Goal: Transaction & Acquisition: Purchase product/service

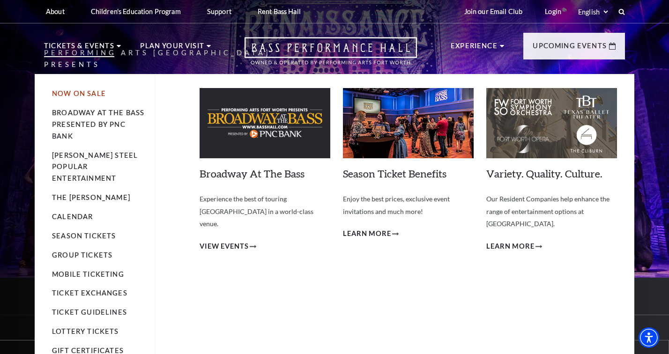
click at [94, 92] on link "Now On Sale" at bounding box center [79, 93] width 54 height 8
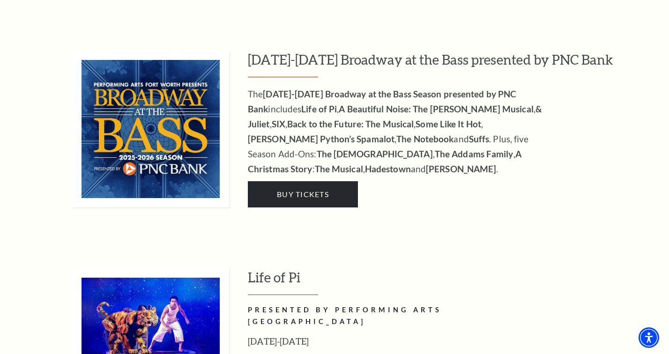
scroll to position [870, 0]
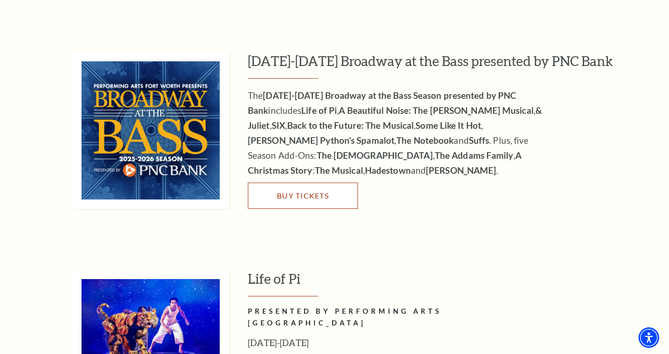
click at [334, 183] on link "Buy Tickets" at bounding box center [303, 196] width 110 height 26
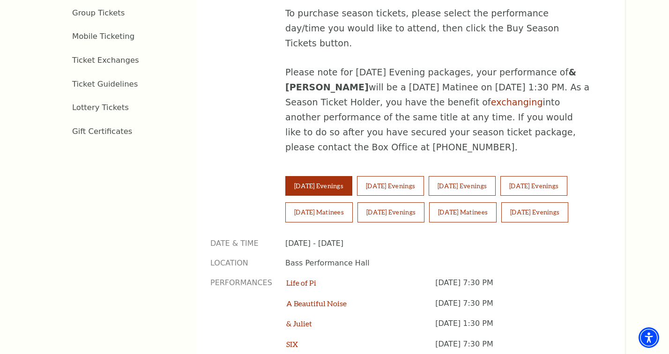
scroll to position [555, 0]
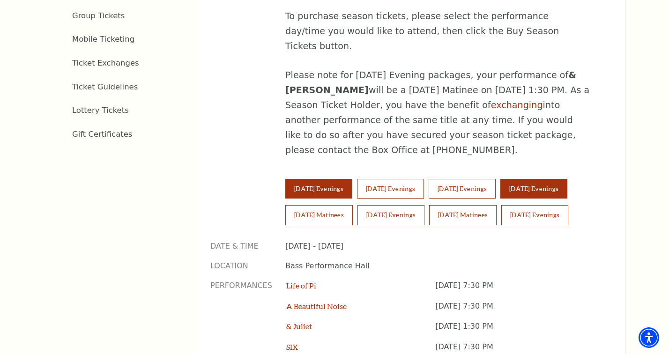
click at [549, 179] on button "[DATE] Evenings" at bounding box center [533, 189] width 67 height 20
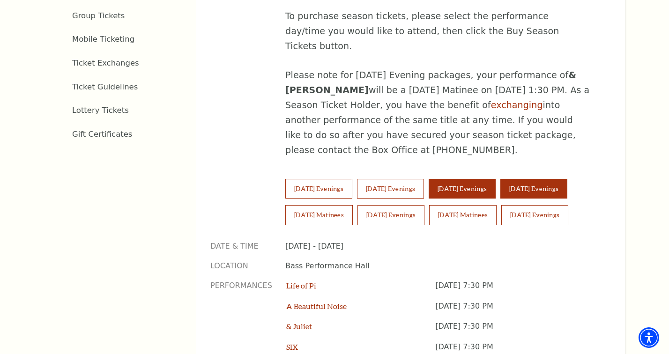
click at [489, 179] on button "Thursday Evenings" at bounding box center [461, 189] width 67 height 20
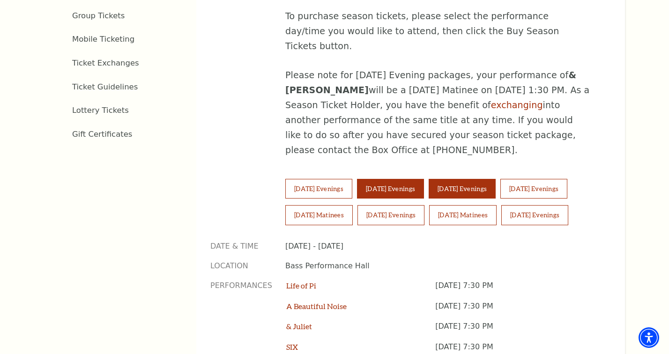
click at [387, 179] on button "Wednesday Evenings" at bounding box center [390, 189] width 67 height 20
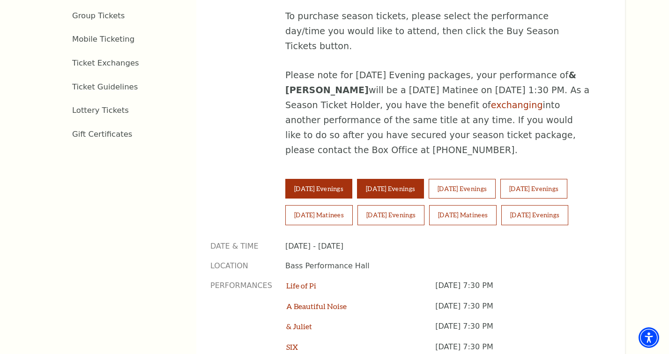
click at [340, 179] on button "Tuesday Evenings" at bounding box center [318, 189] width 67 height 20
click at [377, 179] on button "Wednesday Evenings" at bounding box center [390, 189] width 67 height 20
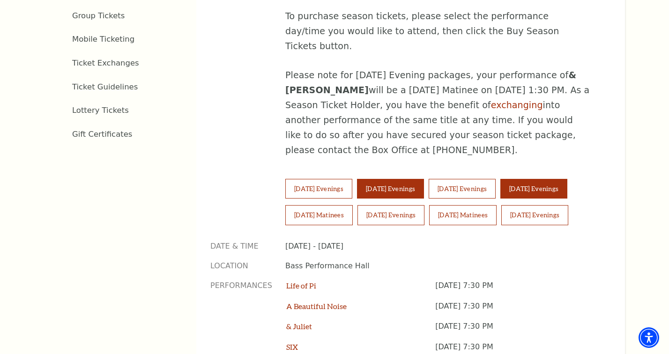
click at [556, 179] on button "Friday Evenings" at bounding box center [533, 189] width 67 height 20
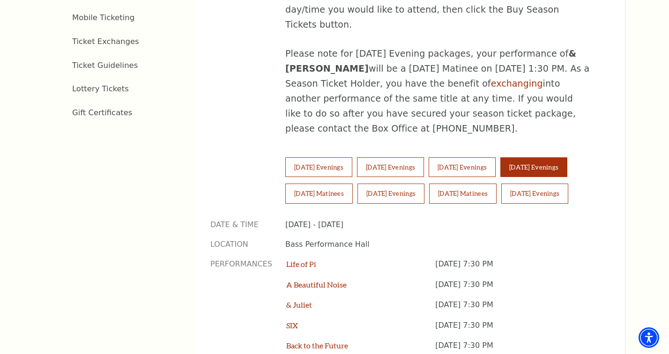
scroll to position [578, 0]
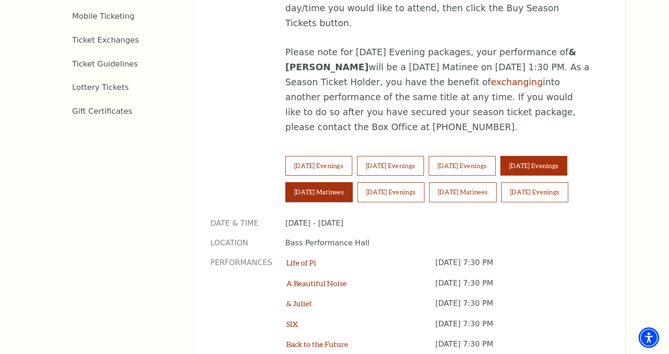
click at [295, 182] on button "Saturday Matinees" at bounding box center [318, 192] width 67 height 20
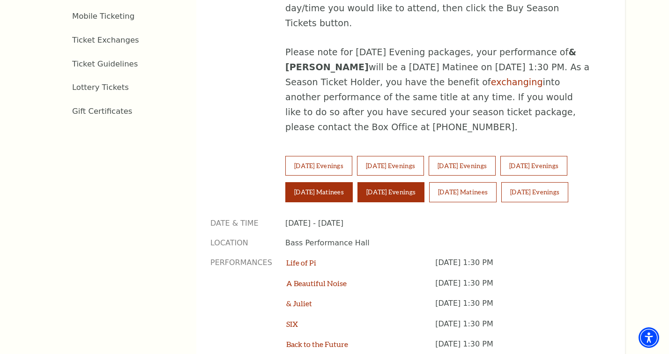
click at [392, 182] on button "Saturday Evenings" at bounding box center [390, 192] width 67 height 20
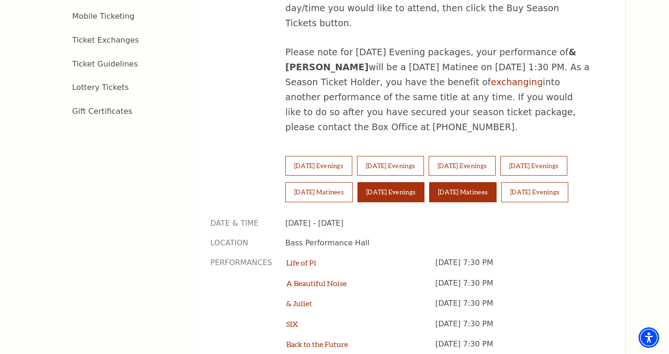
click at [457, 182] on button "Sunday Matinees" at bounding box center [462, 192] width 67 height 20
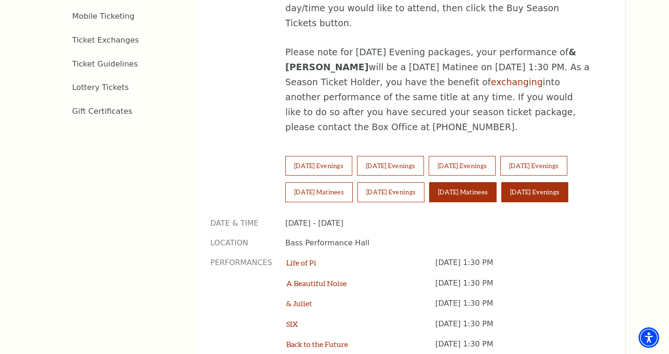
click at [539, 182] on button "Sunday Evenings" at bounding box center [534, 192] width 67 height 20
click at [484, 182] on button "Sunday Matinees" at bounding box center [462, 192] width 67 height 20
click at [520, 182] on button "Sunday Evenings" at bounding box center [534, 192] width 67 height 20
click at [450, 182] on button "Sunday Matinees" at bounding box center [462, 192] width 67 height 20
click at [305, 299] on link "& Juliet" at bounding box center [299, 303] width 26 height 9
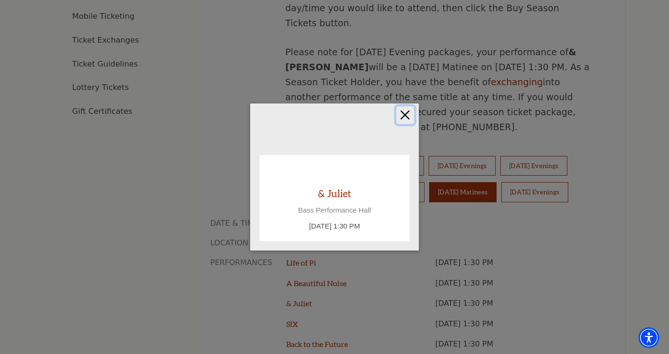
click at [403, 114] on button "Close" at bounding box center [405, 115] width 18 height 18
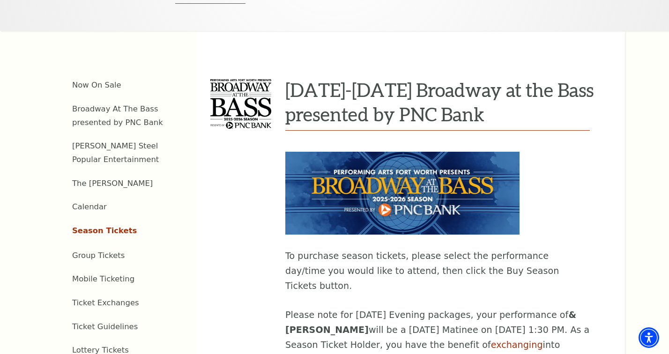
scroll to position [299, 0]
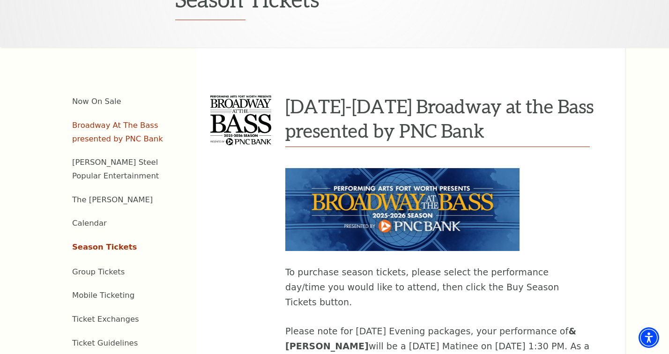
click at [107, 123] on link "Broadway At The Bass presented by PNC Bank" at bounding box center [117, 132] width 91 height 22
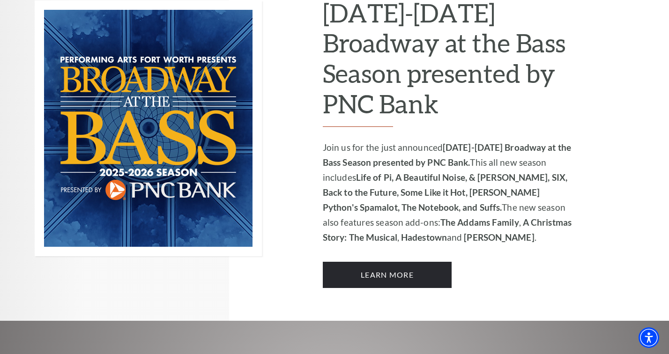
scroll to position [646, 0]
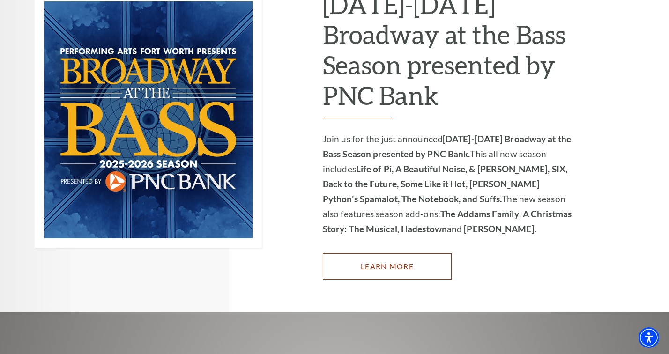
click at [406, 256] on link "Learn More" at bounding box center [387, 266] width 129 height 26
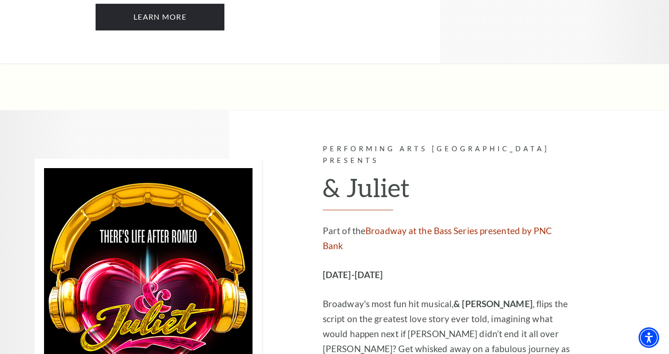
scroll to position [2612, 0]
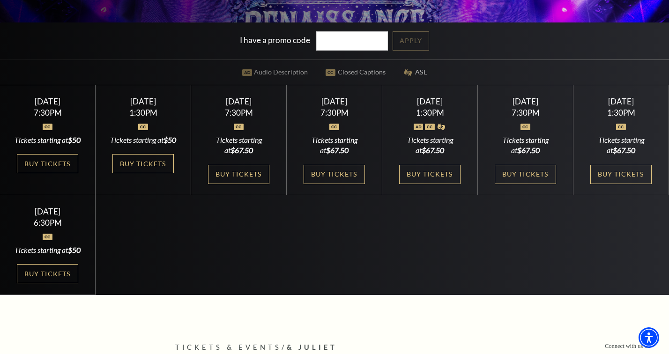
scroll to position [258, 0]
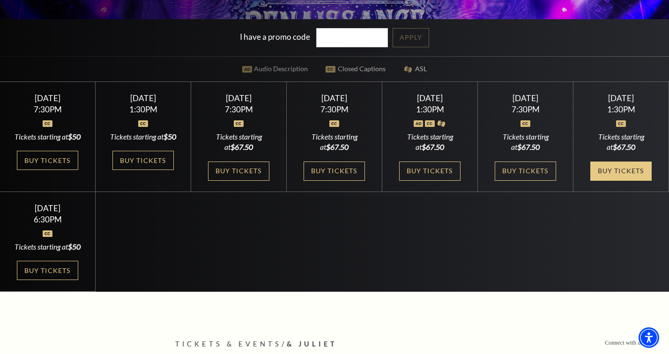
click at [626, 180] on link "Buy Tickets" at bounding box center [620, 171] width 61 height 19
click at [637, 181] on link "Buy Tickets" at bounding box center [620, 171] width 61 height 19
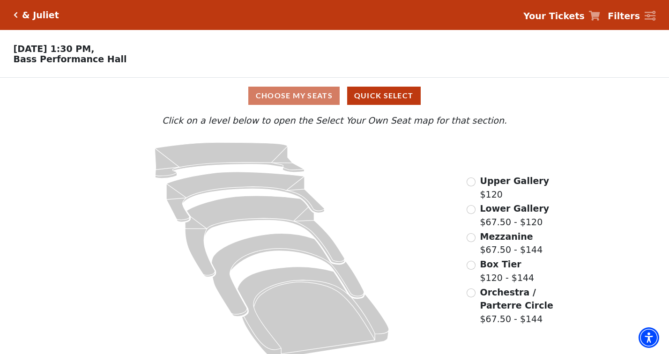
scroll to position [11, 0]
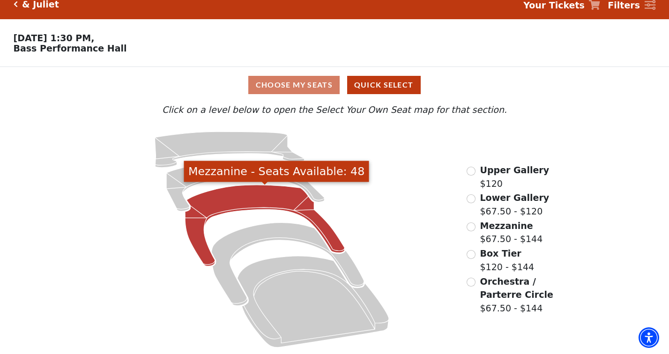
click at [269, 193] on icon "Mezzanine - Seats Available: 48" at bounding box center [265, 225] width 160 height 81
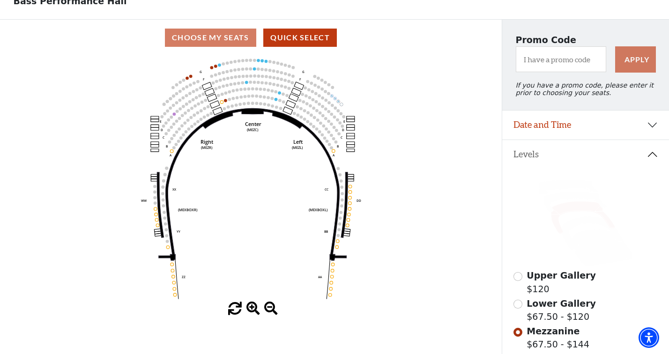
scroll to position [0, 0]
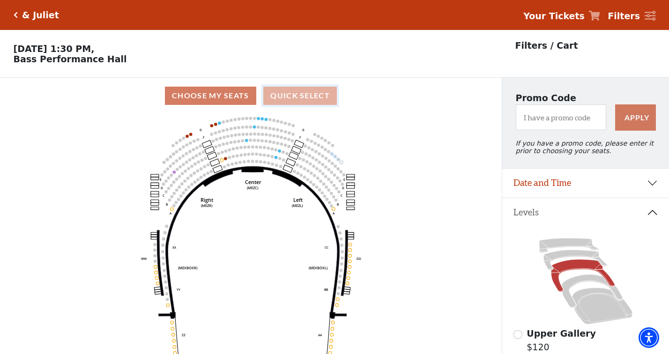
click at [294, 99] on button "Quick Select" at bounding box center [300, 96] width 74 height 18
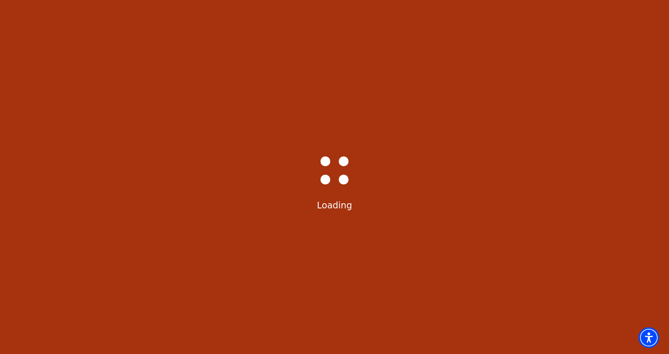
select select "6234"
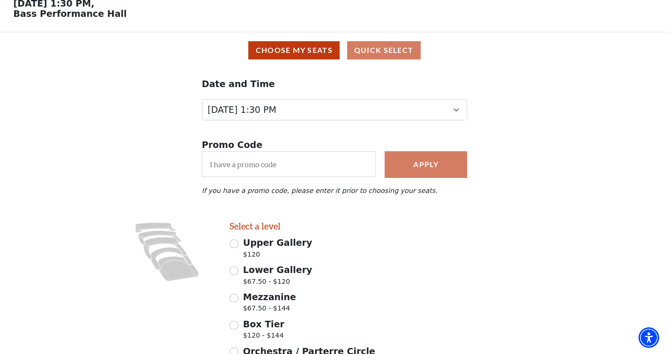
scroll to position [135, 0]
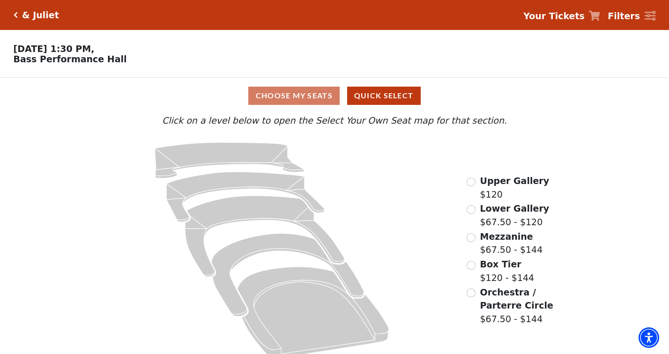
click at [305, 96] on div "Choose My Seats Quick Select" at bounding box center [334, 96] width 501 height 18
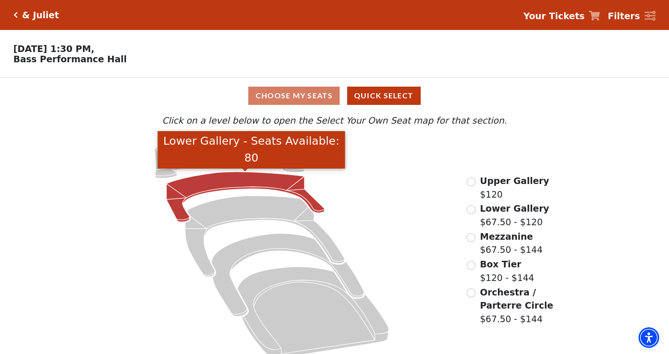
click at [244, 179] on icon "Lower Gallery - Seats Available: 80" at bounding box center [245, 197] width 158 height 50
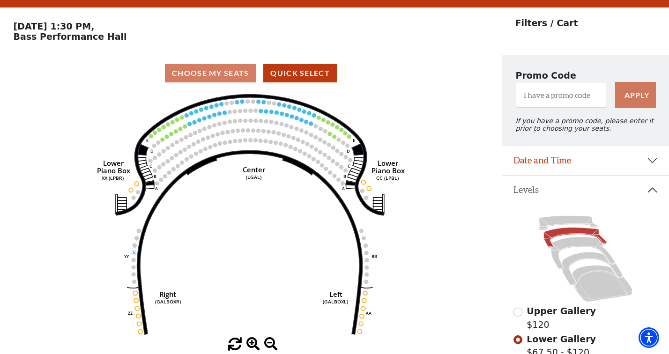
scroll to position [43, 0]
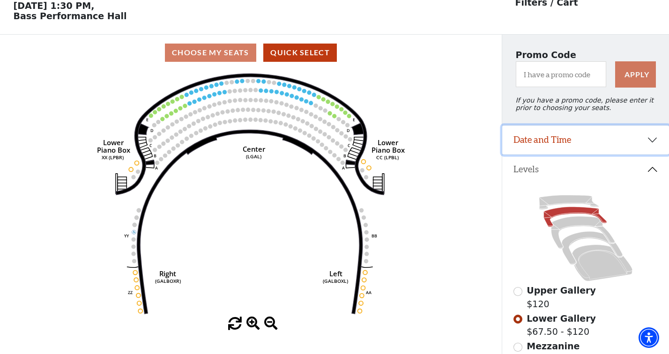
click at [650, 141] on button "Date and Time" at bounding box center [585, 139] width 167 height 29
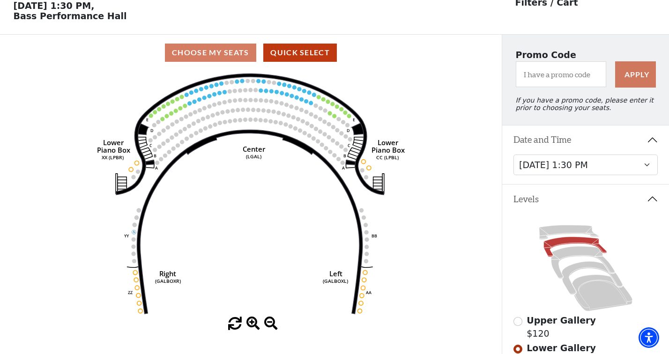
click at [650, 141] on button "Date and Time" at bounding box center [585, 139] width 167 height 29
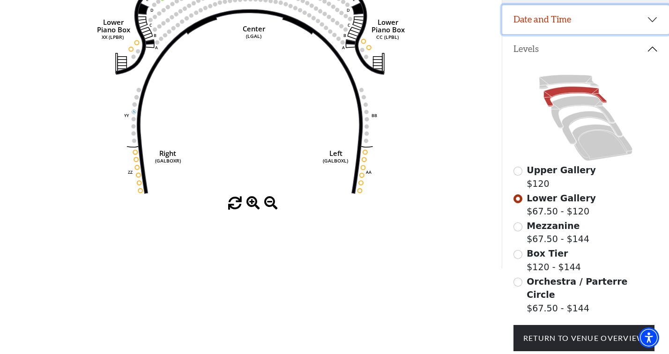
scroll to position [216, 0]
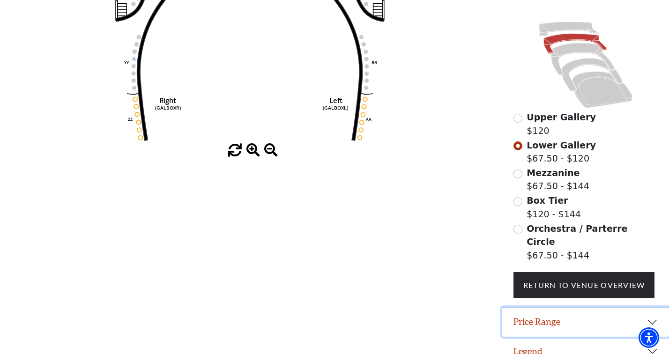
click at [649, 314] on button "Price Range" at bounding box center [585, 322] width 167 height 29
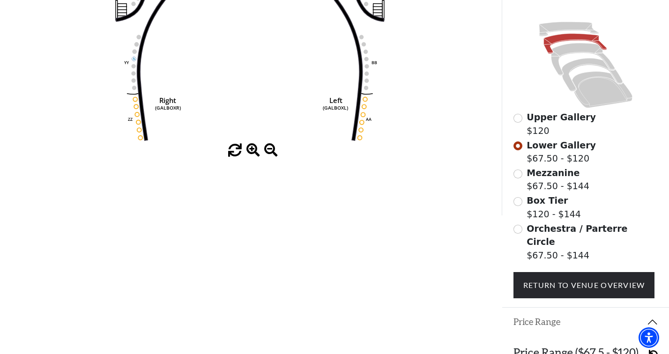
scroll to position [263, 0]
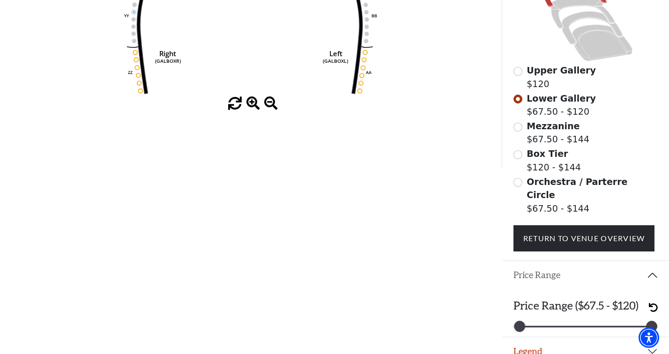
click at [652, 261] on button "Price Range" at bounding box center [585, 275] width 167 height 29
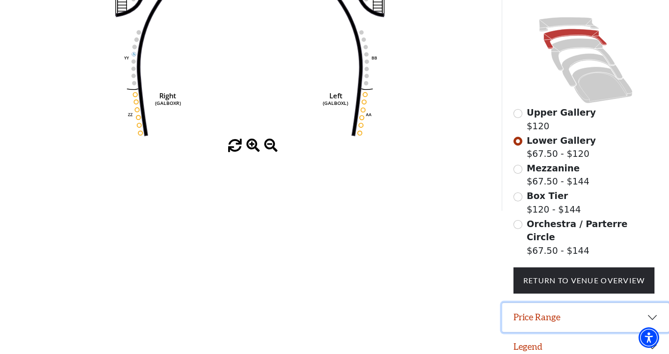
scroll to position [216, 0]
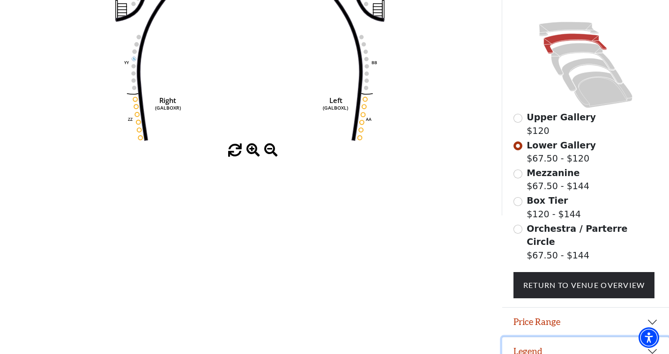
click at [576, 339] on button "Legend" at bounding box center [585, 351] width 167 height 29
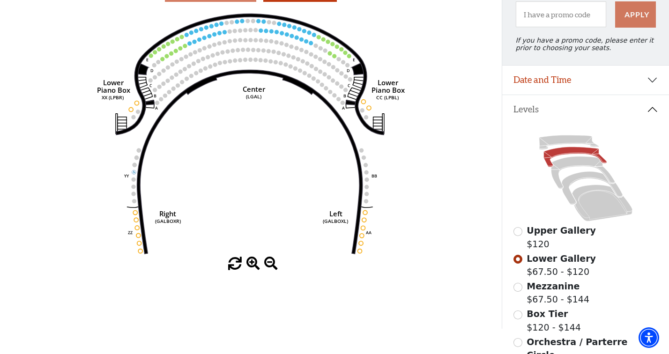
scroll to position [163, 0]
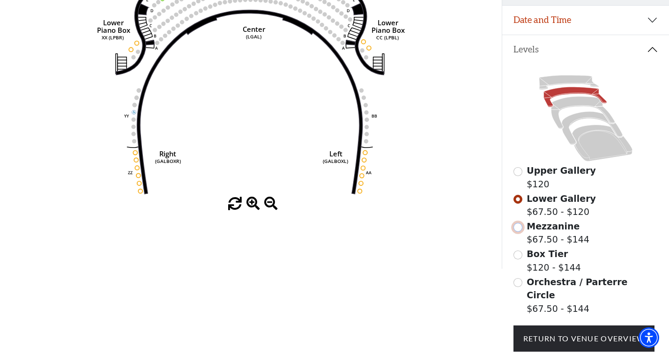
click at [519, 229] on input "Mezzanine$67.50 - $144\a" at bounding box center [517, 227] width 9 height 9
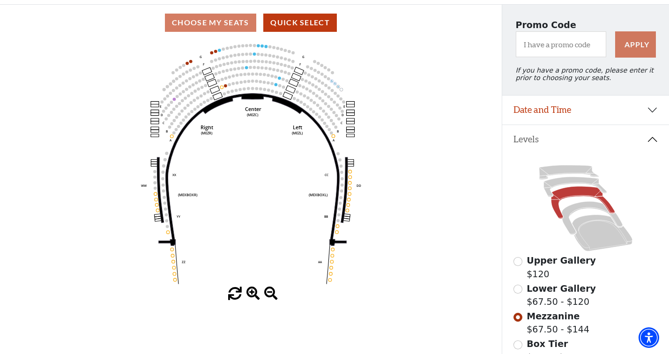
scroll to position [144, 0]
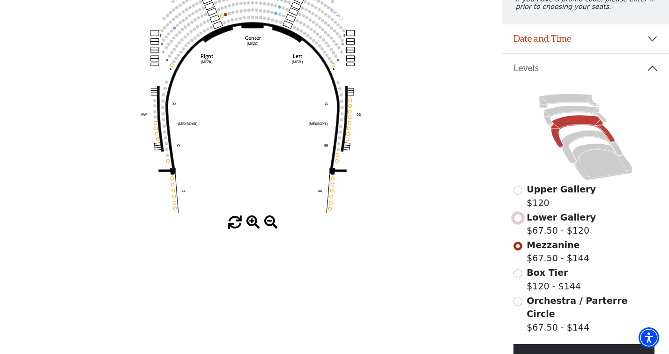
click at [519, 219] on input "Lower Gallery$67.50 - $120\a" at bounding box center [517, 218] width 9 height 9
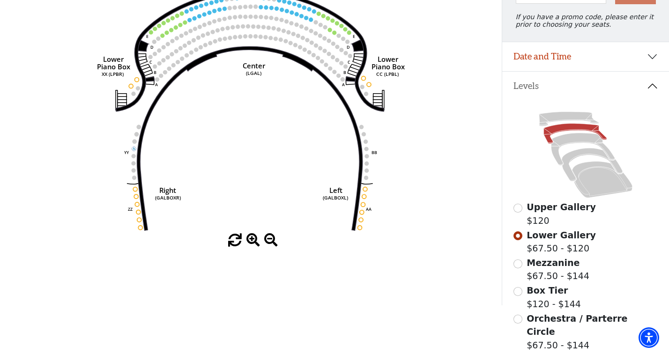
scroll to position [127, 0]
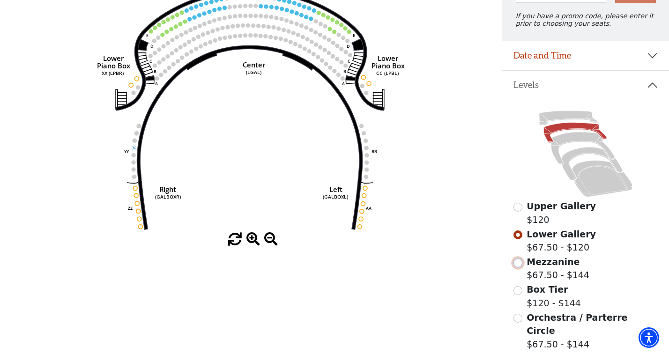
click at [517, 264] on input "Mezzanine$67.50 - $144\a" at bounding box center [517, 262] width 9 height 9
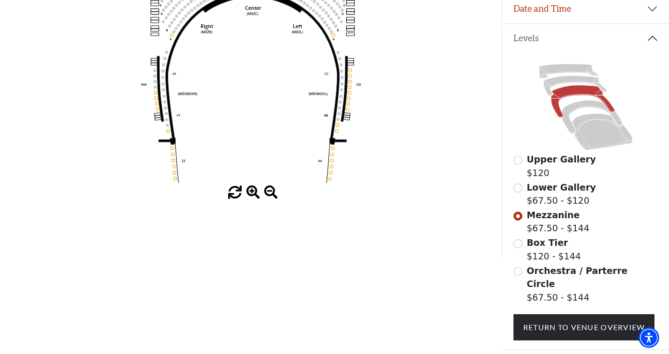
scroll to position [216, 0]
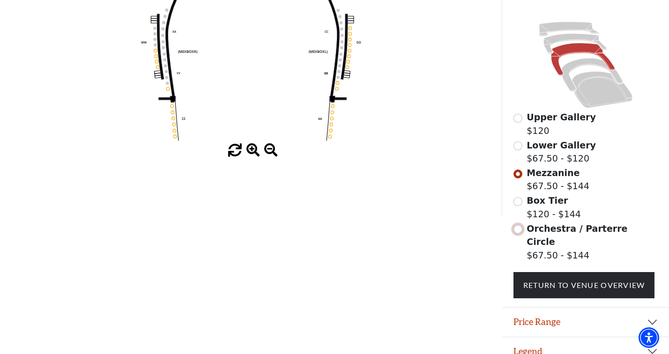
click at [516, 233] on input "Orchestra / Parterre Circle$67.50 - $144\a" at bounding box center [517, 229] width 9 height 9
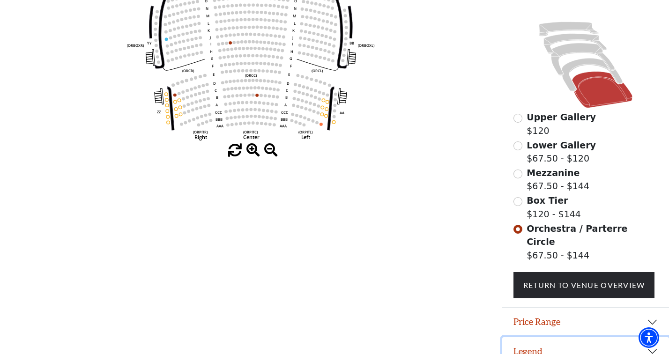
click at [524, 337] on button "Legend" at bounding box center [585, 351] width 167 height 29
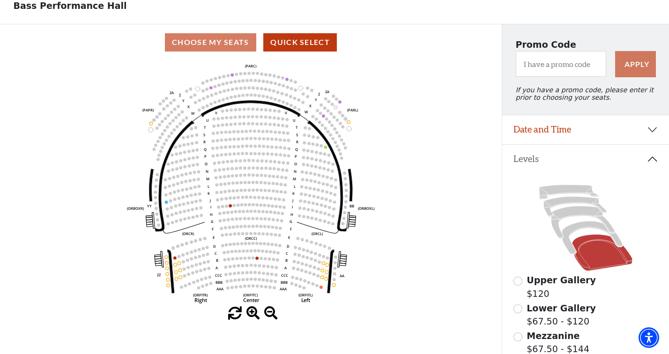
scroll to position [159, 0]
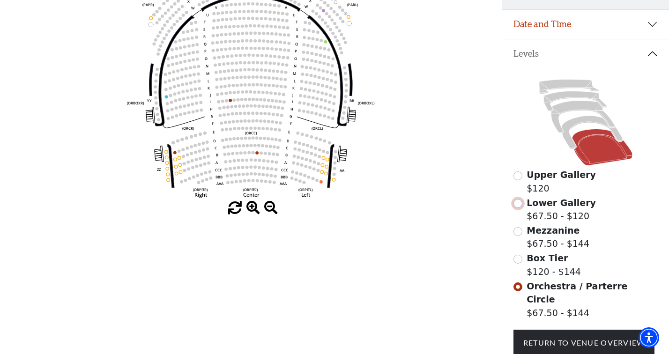
click at [519, 205] on input "Lower Gallery$67.50 - $120\a" at bounding box center [517, 203] width 9 height 9
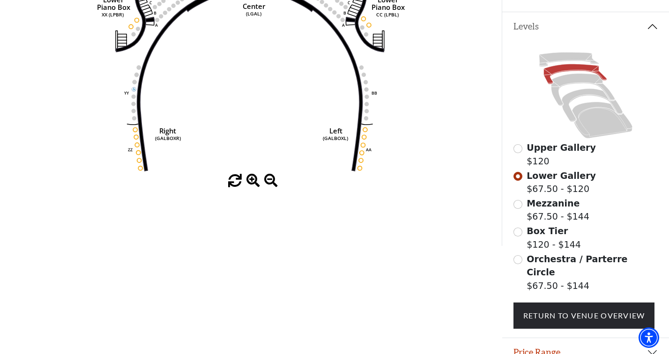
scroll to position [192, 0]
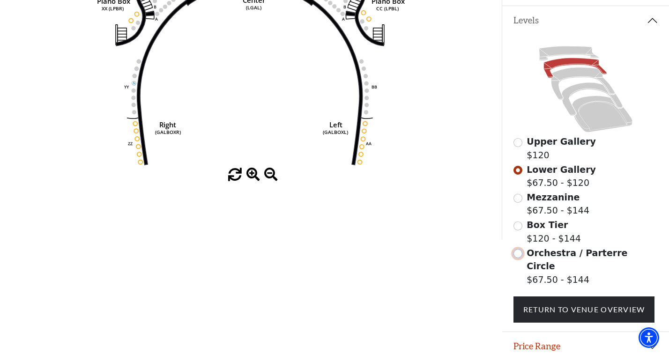
click at [520, 256] on input "Orchestra / Parterre Circle$67.50 - $144\a" at bounding box center [517, 253] width 9 height 9
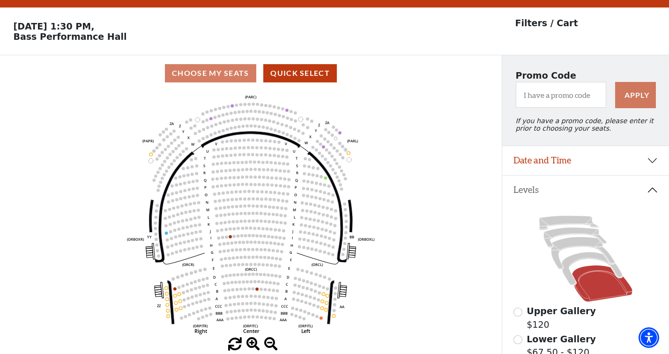
scroll to position [43, 0]
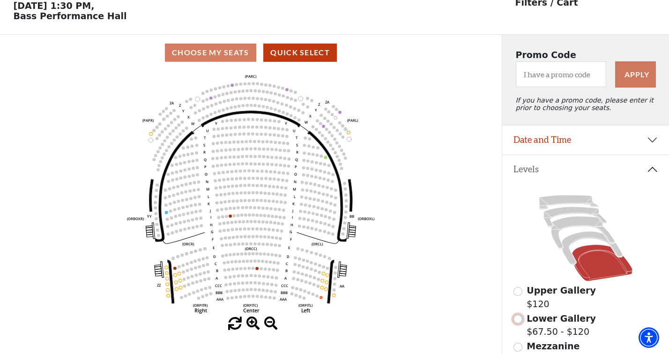
click at [519, 321] on input "Lower Gallery$67.50 - $120\a" at bounding box center [517, 319] width 9 height 9
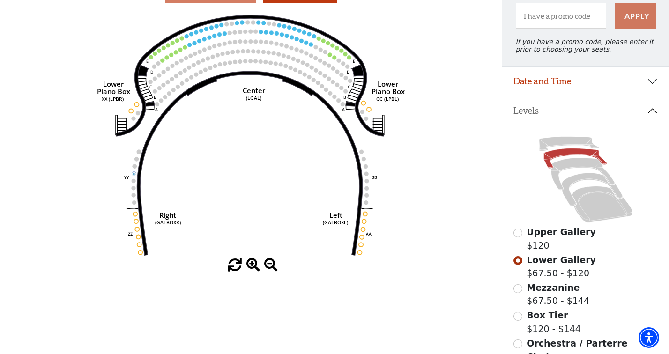
scroll to position [74, 0]
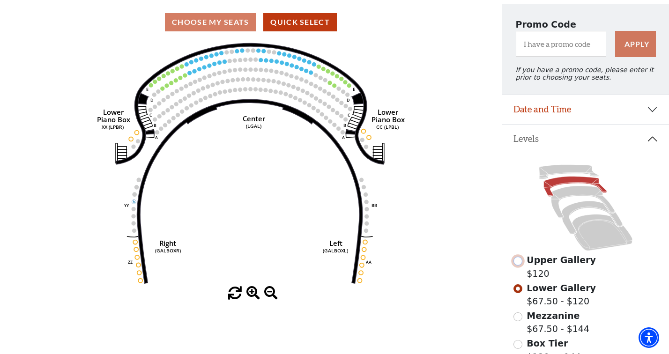
click at [516, 265] on input "Upper Gallery$120\a" at bounding box center [517, 261] width 9 height 9
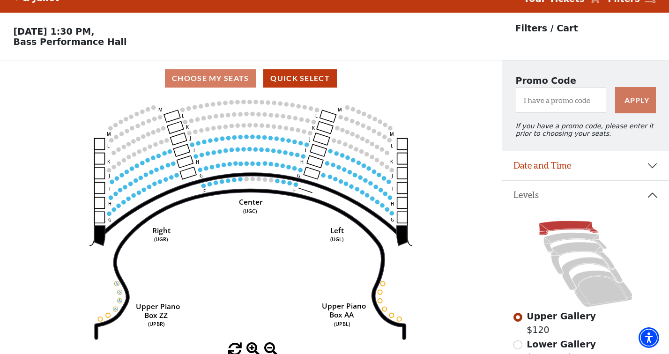
scroll to position [43, 0]
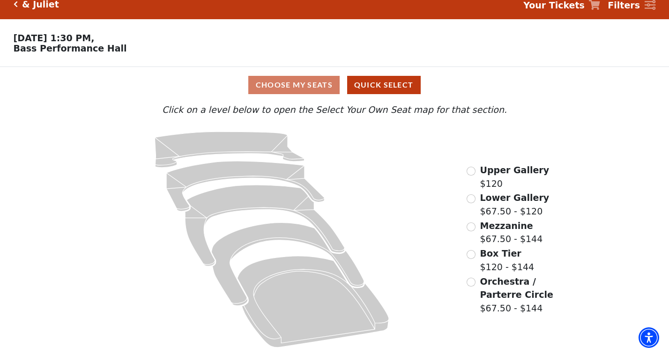
scroll to position [11, 0]
click at [473, 169] on input "Upper Gallery$120\a" at bounding box center [470, 171] width 9 height 9
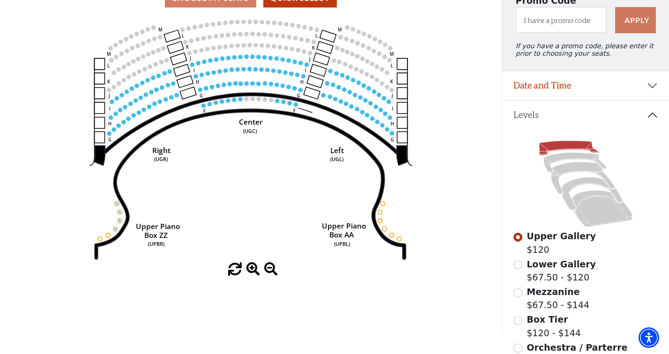
scroll to position [216, 0]
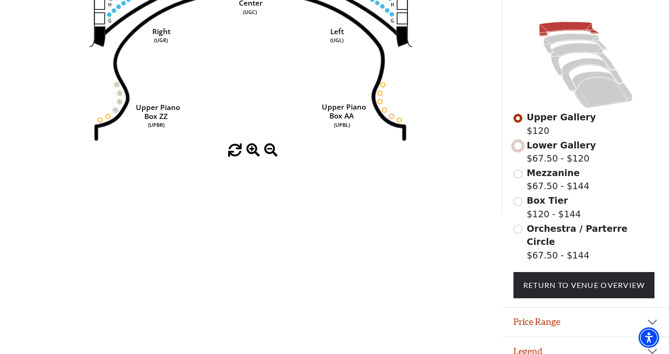
click at [516, 148] on input "Lower Gallery$67.50 - $120\a" at bounding box center [517, 145] width 9 height 9
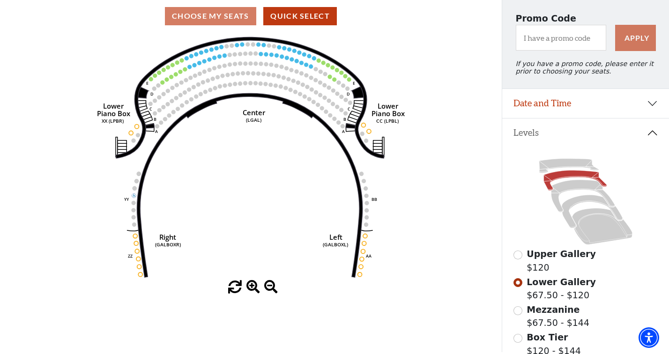
scroll to position [79, 0]
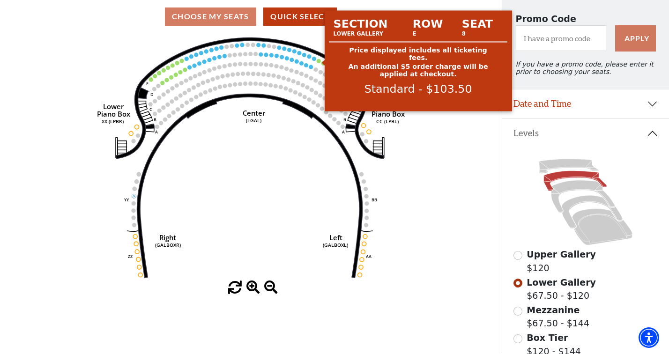
click at [318, 62] on circle at bounding box center [319, 61] width 4 height 4
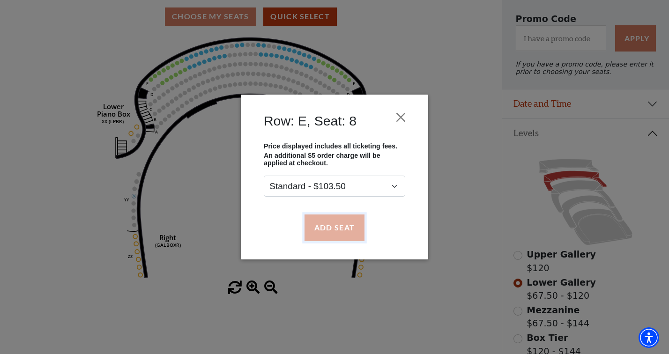
click at [332, 233] on button "Add Seat" at bounding box center [334, 227] width 60 height 26
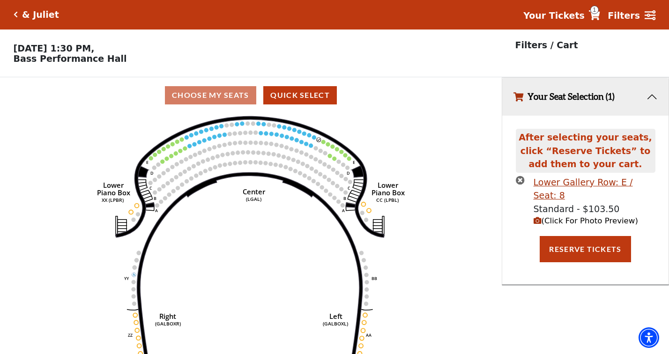
scroll to position [0, 0]
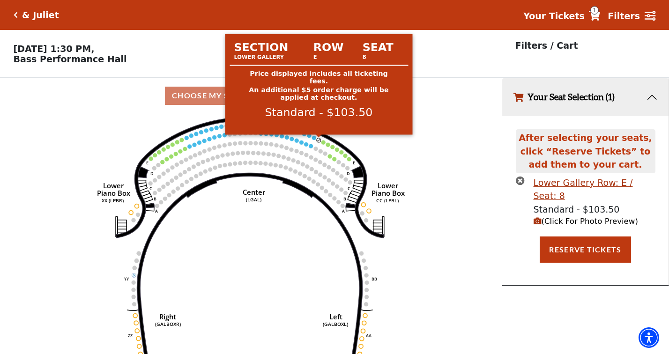
click at [318, 140] on circle at bounding box center [319, 140] width 4 height 4
click at [317, 140] on circle at bounding box center [319, 140] width 4 height 4
click at [318, 140] on circle at bounding box center [319, 140] width 4 height 4
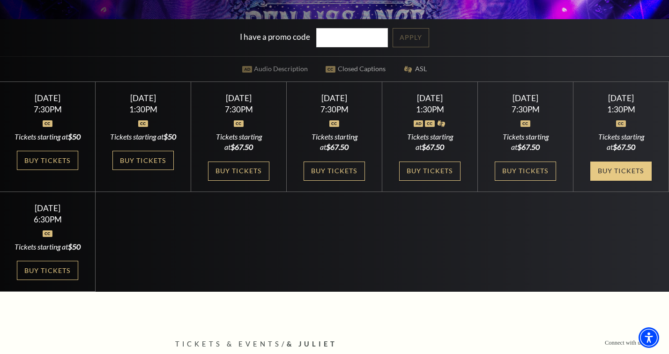
click at [624, 181] on link "Buy Tickets" at bounding box center [620, 171] width 61 height 19
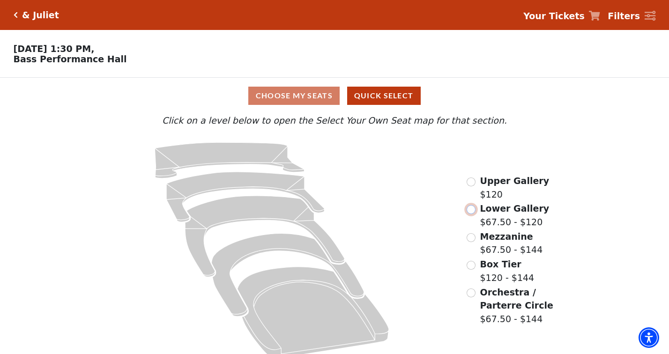
click at [470, 211] on input "Lower Gallery$67.50 - $120\a" at bounding box center [470, 209] width 9 height 9
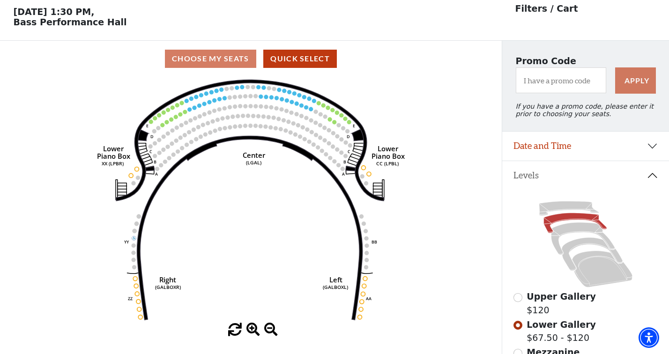
scroll to position [43, 0]
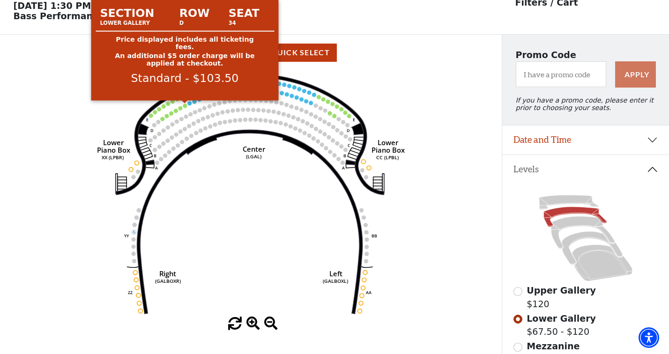
click at [185, 106] on circle at bounding box center [185, 105] width 4 height 4
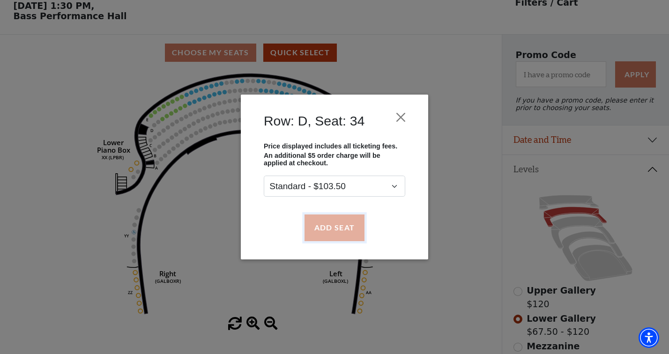
click at [334, 231] on button "Add Seat" at bounding box center [334, 227] width 60 height 26
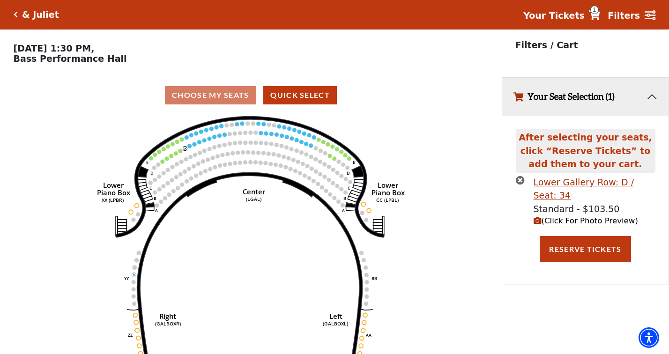
scroll to position [0, 0]
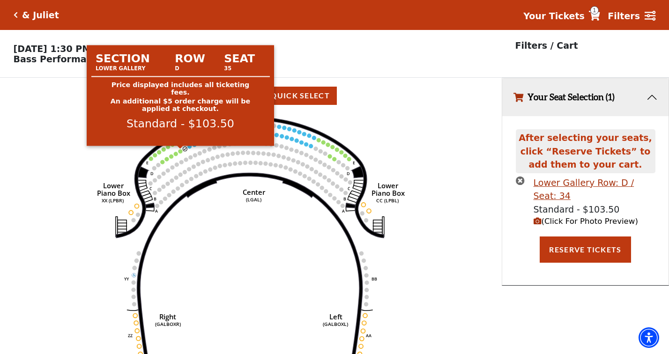
click at [181, 151] on circle at bounding box center [180, 151] width 4 height 4
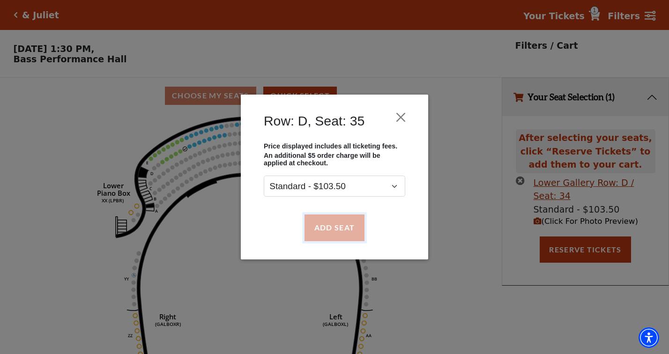
click at [338, 225] on button "Add Seat" at bounding box center [334, 227] width 60 height 26
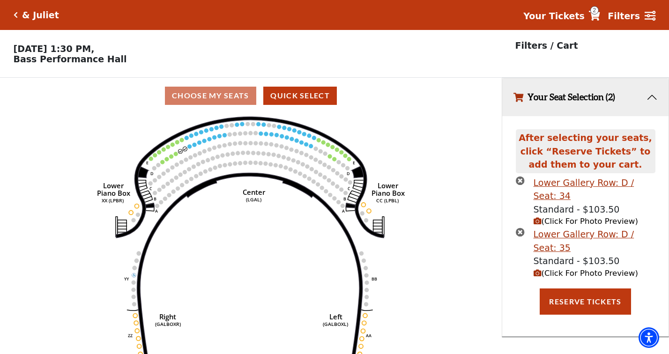
click at [547, 222] on span "(Click For Photo Preview)" at bounding box center [585, 221] width 104 height 9
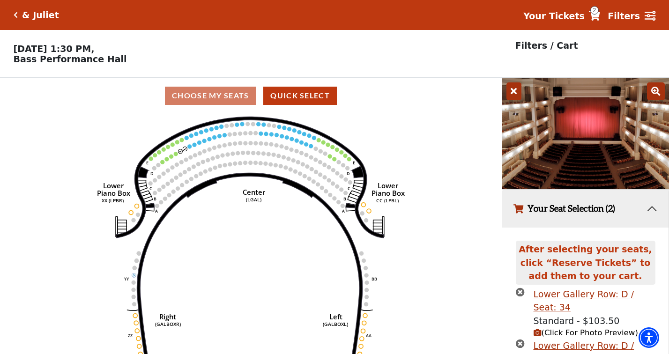
click at [513, 92] on icon at bounding box center [513, 91] width 15 height 18
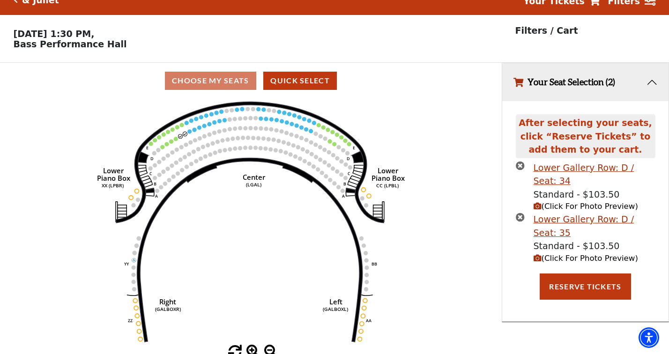
scroll to position [20, 0]
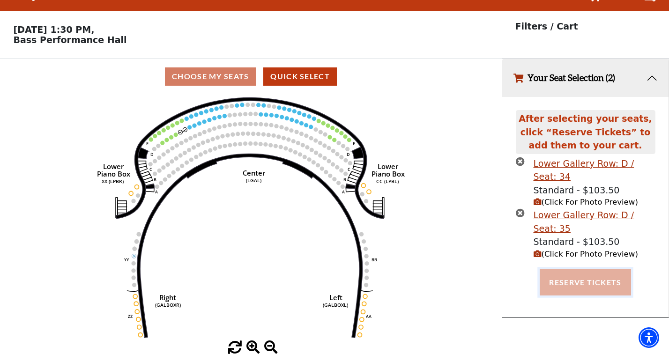
click at [582, 287] on button "Reserve Tickets" at bounding box center [584, 282] width 91 height 26
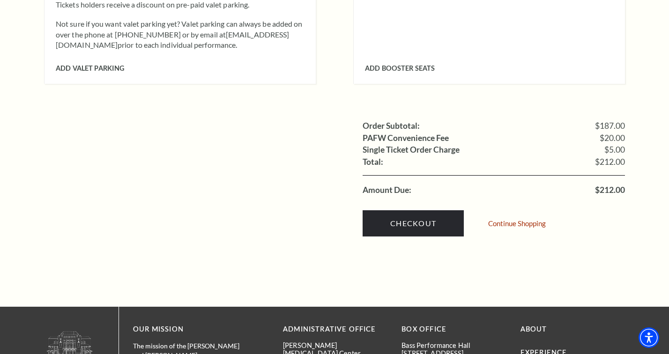
scroll to position [872, 0]
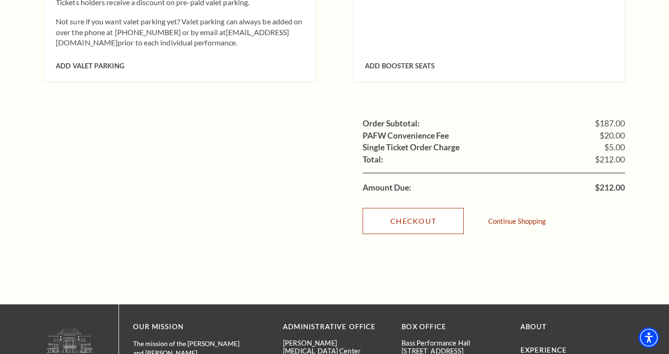
click at [407, 213] on link "Checkout" at bounding box center [412, 221] width 101 height 26
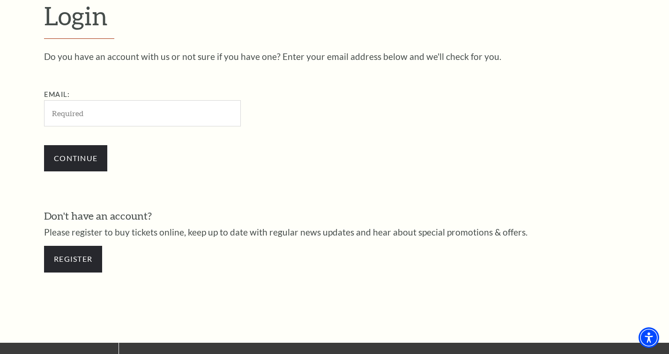
scroll to position [269, 0]
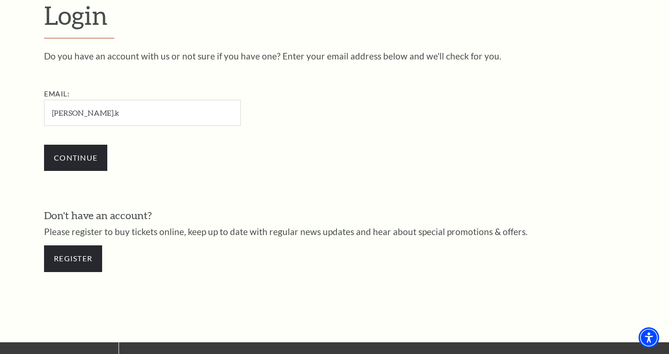
type input "[PERSON_NAME][EMAIL_ADDRESS][DOMAIN_NAME]"
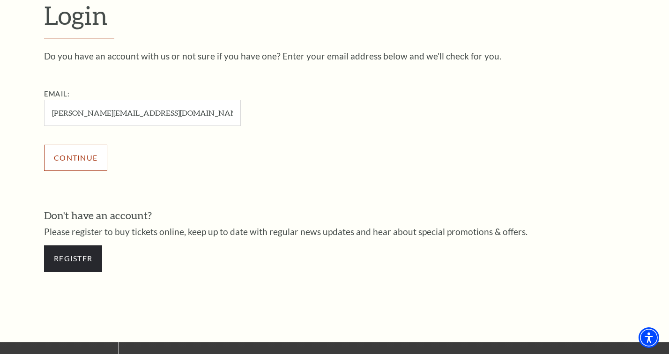
click at [84, 160] on input "Continue" at bounding box center [75, 158] width 63 height 26
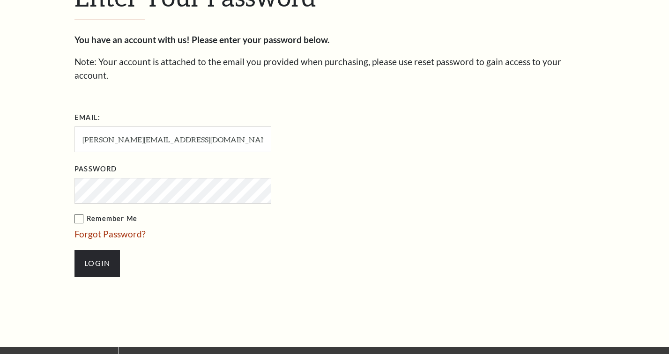
scroll to position [278, 0]
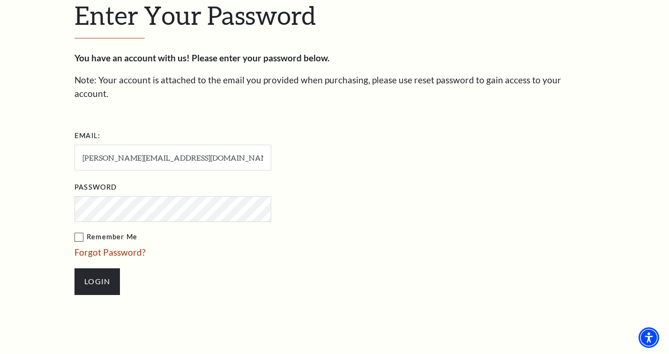
click at [74, 268] on input "Login" at bounding box center [96, 281] width 45 height 26
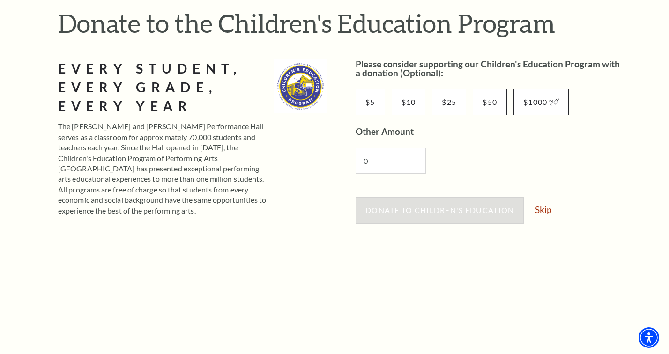
scroll to position [113, 0]
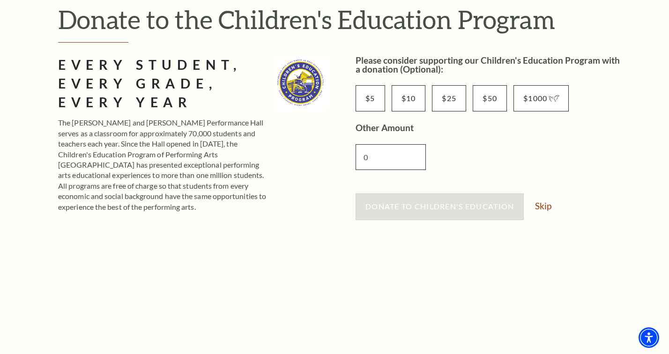
click at [406, 168] on input "0" at bounding box center [390, 157] width 70 height 26
click at [491, 156] on div "0" at bounding box center [479, 157] width 249 height 44
click at [545, 206] on link "Skip" at bounding box center [543, 205] width 16 height 9
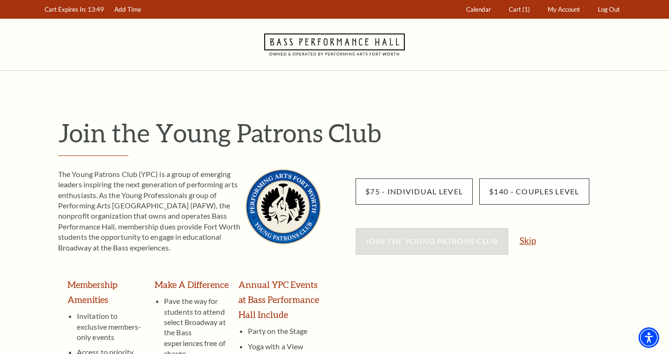
click at [531, 244] on link "Skip" at bounding box center [527, 240] width 16 height 9
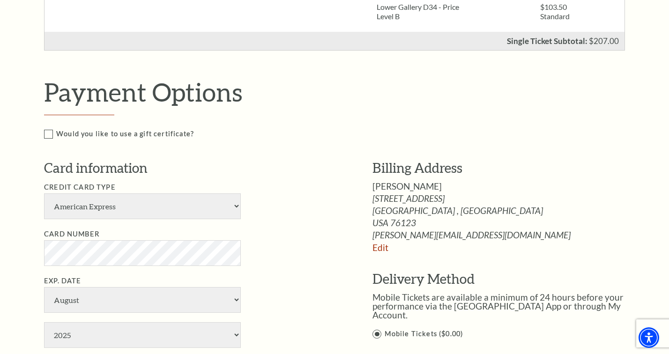
scroll to position [396, 0]
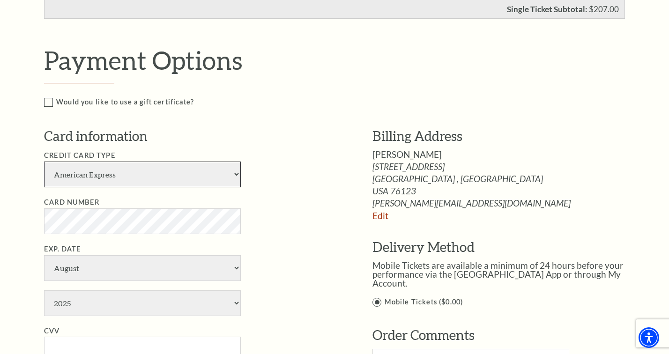
click at [188, 180] on select "American Express Visa Master Card Discover" at bounding box center [142, 175] width 197 height 26
select select "25"
click at [44, 162] on select "American Express Visa Master Card Discover" at bounding box center [142, 175] width 197 height 26
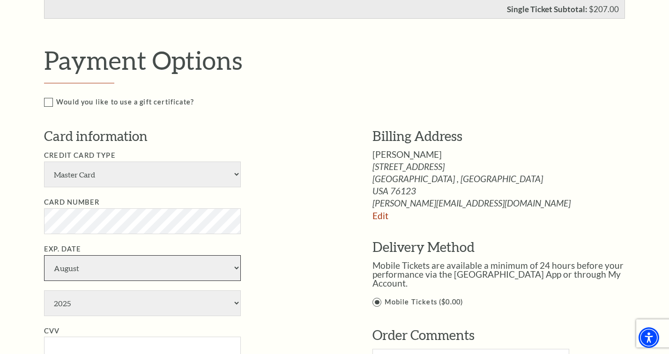
click at [80, 279] on select "January February March April May June July August September October November De…" at bounding box center [142, 268] width 197 height 26
select select "4"
click at [44, 255] on select "January February March April May June July August September October November De…" at bounding box center [142, 268] width 197 height 26
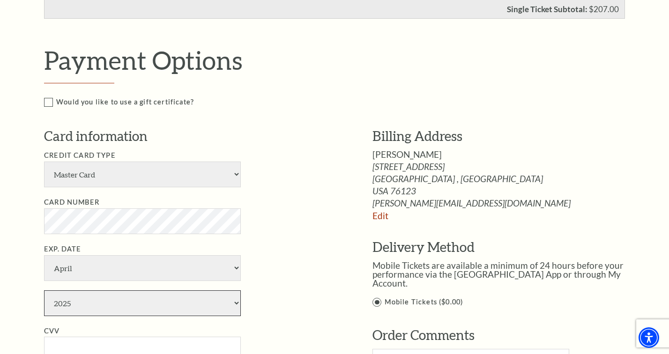
click at [73, 313] on select "2025 2026 2027 2028 2029 2030 2031 2032 2033 2034" at bounding box center [142, 303] width 197 height 26
select select "2027"
click at [44, 290] on select "2025 2026 2027 2028 2029 2030 2031 2032 2033 2034" at bounding box center [142, 303] width 197 height 26
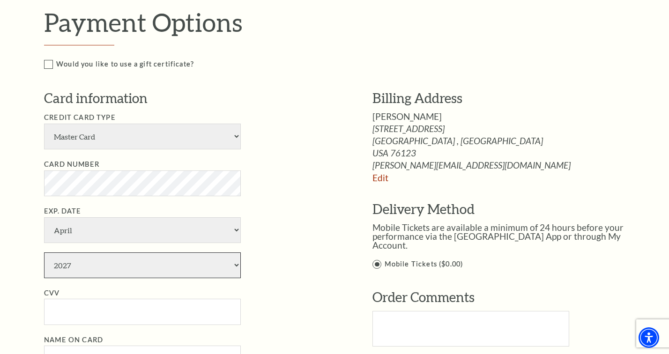
scroll to position [471, 0]
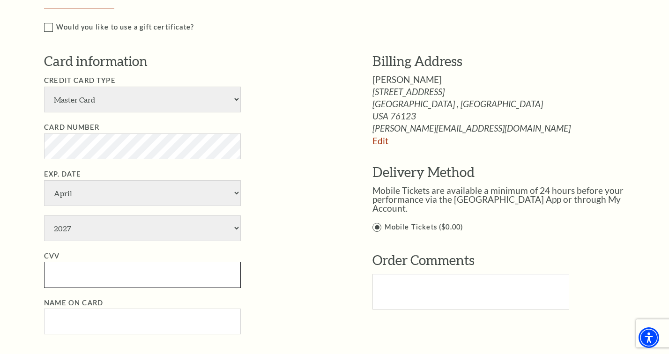
click at [182, 277] on input "CVV" at bounding box center [142, 275] width 197 height 26
type input "485"
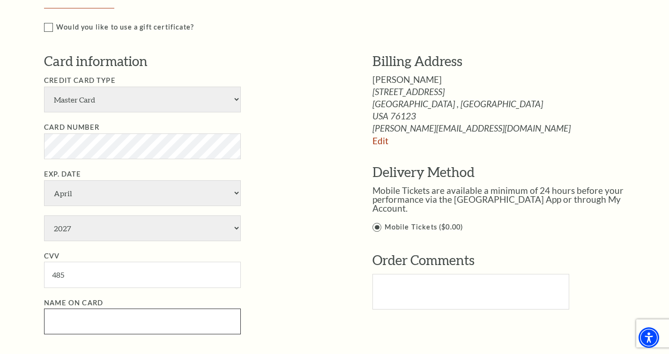
click at [187, 321] on input "Name on Card" at bounding box center [142, 322] width 197 height 26
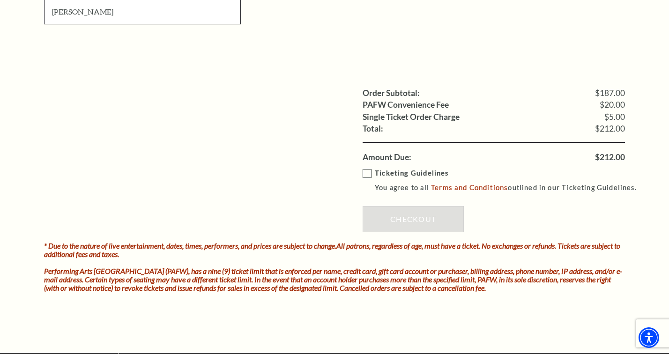
scroll to position [786, 0]
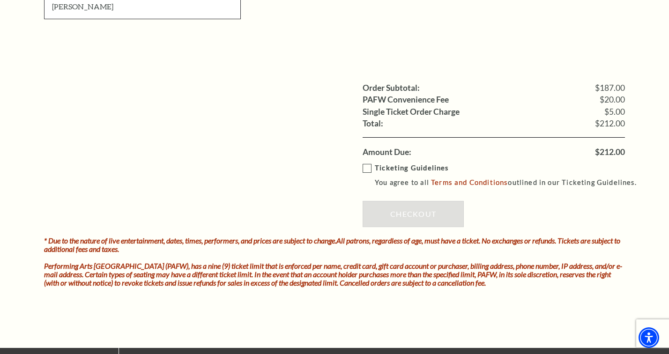
type input "[PERSON_NAME]"
click at [368, 170] on label "Ticketing Guidelines You agree to all Terms and Conditions outlined in our Tick…" at bounding box center [503, 175] width 282 height 26
click at [0, 0] on input "Ticketing Guidelines You agree to all Terms and Conditions outlined in our Tick…" at bounding box center [0, 0] width 0 height 0
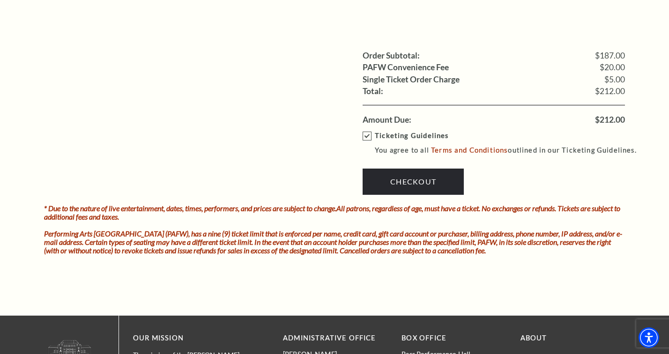
scroll to position [860, 0]
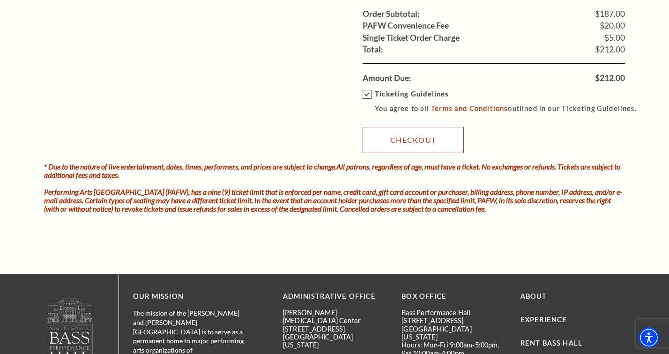
click at [409, 133] on link "Checkout" at bounding box center [412, 140] width 101 height 26
